Goal: Information Seeking & Learning: Learn about a topic

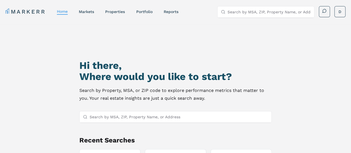
click at [126, 119] on input "Search by MSA, ZIP, Property Name, or Address" at bounding box center [179, 116] width 179 height 11
click at [86, 11] on link "markets" at bounding box center [86, 11] width 15 height 4
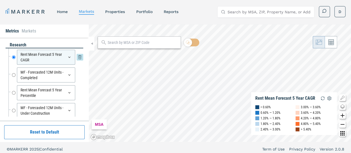
click at [67, 57] on icon at bounding box center [69, 57] width 4 height 4
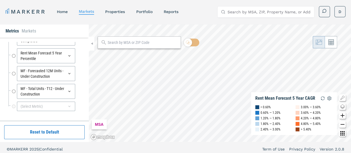
scroll to position [35, 0]
click at [84, 59] on div "research Rent Mean Forecast 5 Year CAGR Rent Mean Forecast 5 Year CAGR MF - For…" at bounding box center [44, 79] width 89 height 83
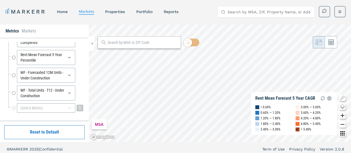
click at [29, 109] on div "(Select Metric)" at bounding box center [46, 107] width 58 height 9
click at [84, 51] on div "research Rent Mean Forecast 5 Year CAGR Rent Mean Forecast 5 Year CAGR MF - For…" at bounding box center [44, 79] width 89 height 83
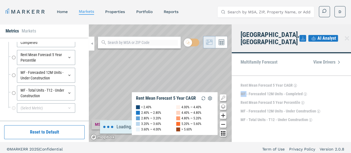
click at [310, 76] on div "Rent Mean Forecast 5 Year CAGR MF - Forecasted 12M Units - Completed Rent Mean …" at bounding box center [291, 109] width 119 height 66
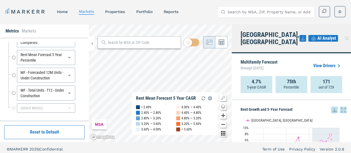
click at [344, 35] on icon at bounding box center [347, 38] width 7 height 7
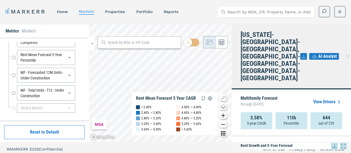
scroll to position [3, 0]
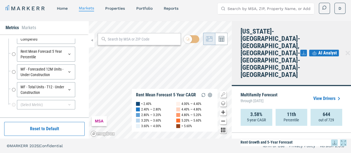
click at [327, 95] on link "View Drivers" at bounding box center [327, 98] width 29 height 7
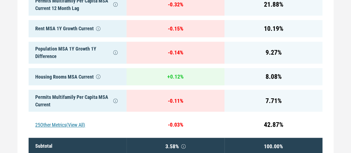
scroll to position [330, 0]
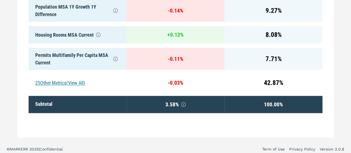
click at [39, 74] on div "25 Other Metrics (View All)" at bounding box center [78, 82] width 98 height 17
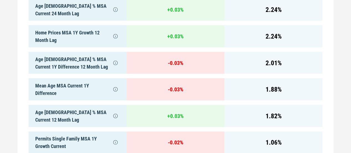
scroll to position [577, 0]
